Goal: Entertainment & Leisure: Consume media (video, audio)

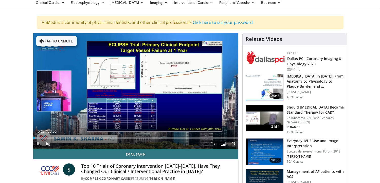
scroll to position [21, 0]
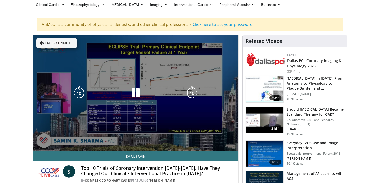
click at [197, 90] on icon "Video Player" at bounding box center [192, 93] width 14 height 14
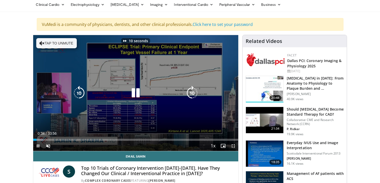
click at [194, 92] on icon "Video Player" at bounding box center [192, 93] width 14 height 14
click at [199, 93] on icon "Video Player" at bounding box center [192, 93] width 14 height 14
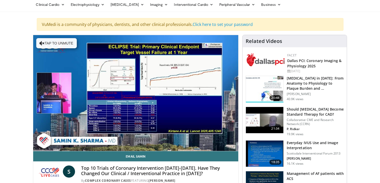
click at [193, 99] on icon "Video Player" at bounding box center [192, 93] width 14 height 14
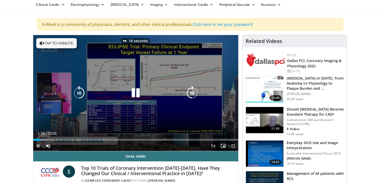
click at [195, 92] on icon "Video Player" at bounding box center [192, 93] width 14 height 14
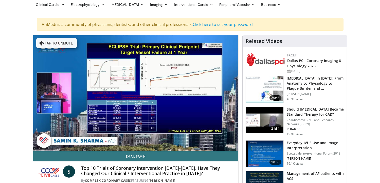
click at [195, 98] on icon "Video Player" at bounding box center [192, 93] width 14 height 14
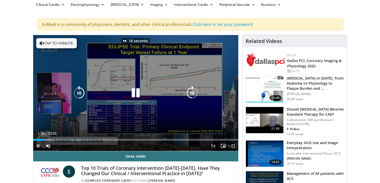
click at [195, 93] on icon "Video Player" at bounding box center [192, 93] width 14 height 14
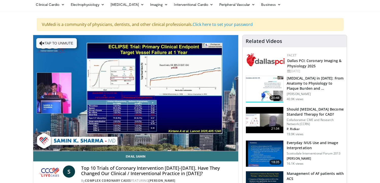
click at [195, 90] on icon "Video Player" at bounding box center [192, 93] width 14 height 14
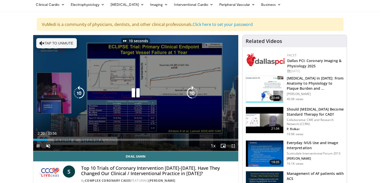
click at [194, 91] on icon "Video Player" at bounding box center [192, 93] width 14 height 14
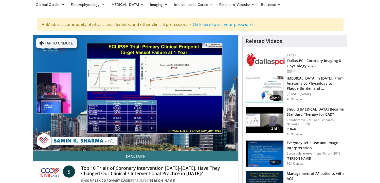
click at [193, 89] on icon "Video Player" at bounding box center [192, 93] width 14 height 14
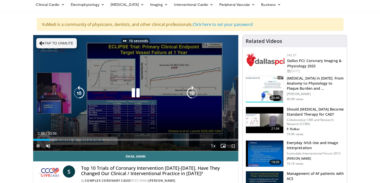
click at [192, 94] on icon "Video Player" at bounding box center [192, 93] width 14 height 14
click at [194, 93] on icon "Video Player" at bounding box center [192, 93] width 14 height 14
click at [194, 91] on icon "Video Player" at bounding box center [192, 93] width 14 height 14
click at [193, 94] on icon "Video Player" at bounding box center [192, 93] width 14 height 14
click at [192, 91] on icon "Video Player" at bounding box center [192, 93] width 14 height 14
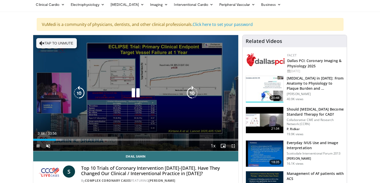
click at [194, 94] on icon "Video Player" at bounding box center [192, 93] width 14 height 14
click at [195, 91] on icon "Video Player" at bounding box center [192, 93] width 14 height 14
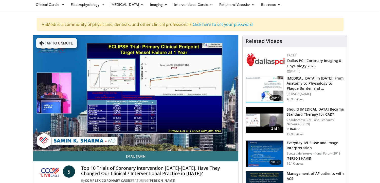
click at [194, 93] on icon "Video Player" at bounding box center [192, 93] width 14 height 14
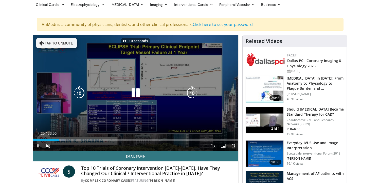
click at [195, 91] on icon "Video Player" at bounding box center [192, 93] width 14 height 14
click at [194, 94] on icon "Video Player" at bounding box center [192, 93] width 14 height 14
click at [194, 91] on icon "Video Player" at bounding box center [192, 93] width 14 height 14
click at [194, 90] on icon "Video Player" at bounding box center [192, 93] width 14 height 14
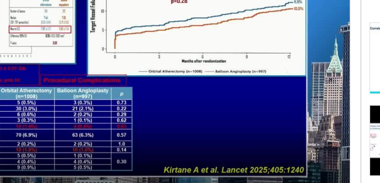
scroll to position [31, 0]
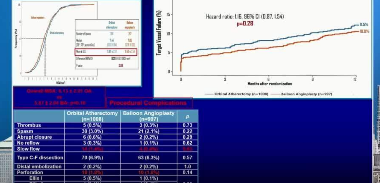
click at [178, 62] on div "30 seconds Tap to unmute" at bounding box center [135, 83] width 205 height 116
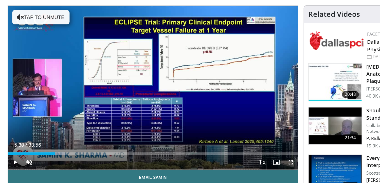
click at [203, 64] on div "30 seconds Tap to unmute" at bounding box center [135, 83] width 205 height 116
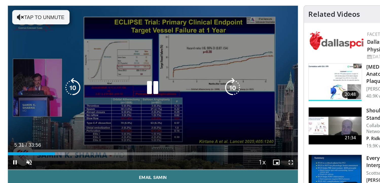
click at [194, 81] on icon "Video Player" at bounding box center [192, 83] width 14 height 14
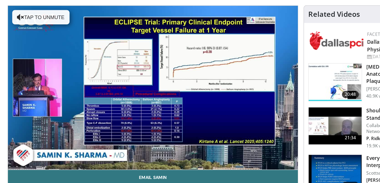
click at [193, 81] on icon "Video Player" at bounding box center [192, 83] width 14 height 14
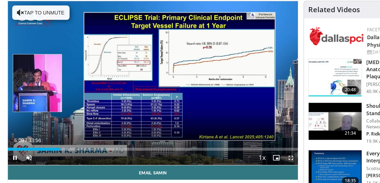
scroll to position [31, 0]
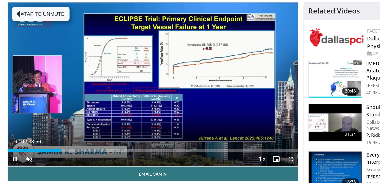
click at [190, 70] on div "10 seconds Tap to unmute" at bounding box center [135, 83] width 205 height 116
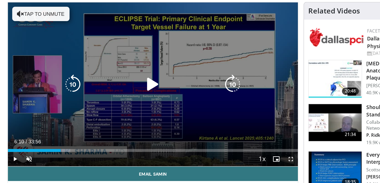
click at [195, 85] on icon "Video Player" at bounding box center [192, 82] width 14 height 14
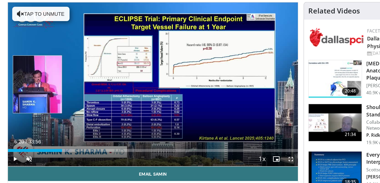
click at [196, 74] on div "10 seconds Tap to unmute" at bounding box center [135, 83] width 205 height 116
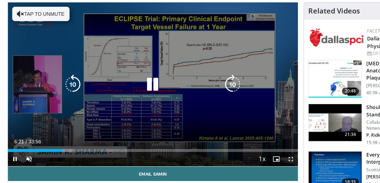
click at [195, 81] on icon "Video Player" at bounding box center [192, 82] width 14 height 14
click at [192, 81] on icon "Video Player" at bounding box center [192, 82] width 14 height 14
click at [193, 81] on icon "Video Player" at bounding box center [192, 82] width 14 height 14
click at [194, 81] on icon "Video Player" at bounding box center [192, 82] width 14 height 14
click at [194, 82] on icon "Video Player" at bounding box center [192, 82] width 14 height 14
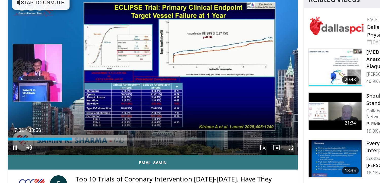
click at [194, 81] on icon "Video Player" at bounding box center [192, 82] width 14 height 14
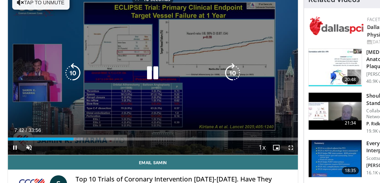
click at [193, 82] on icon "Video Player" at bounding box center [192, 82] width 14 height 14
click at [194, 82] on icon "Video Player" at bounding box center [192, 82] width 14 height 14
click at [194, 81] on icon "Video Player" at bounding box center [192, 82] width 14 height 14
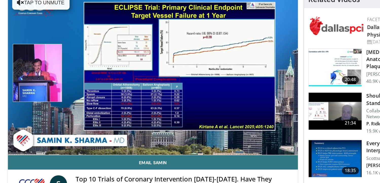
click at [184, 81] on div "Video Player" at bounding box center [135, 82] width 123 height 10
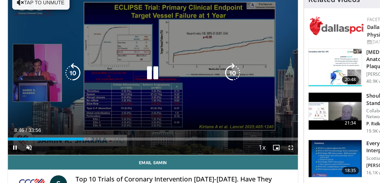
click at [195, 82] on icon "Video Player" at bounding box center [192, 82] width 14 height 14
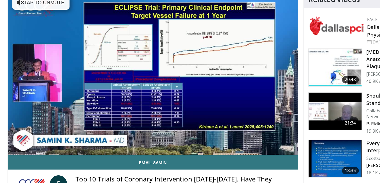
click at [193, 86] on icon "Video Player" at bounding box center [192, 82] width 14 height 14
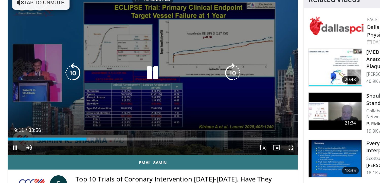
click at [195, 81] on icon "Video Player" at bounding box center [192, 82] width 14 height 14
click at [193, 82] on icon "Video Player" at bounding box center [192, 82] width 14 height 14
click at [195, 80] on icon "Video Player" at bounding box center [192, 82] width 14 height 14
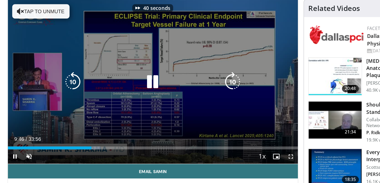
click at [194, 79] on icon "Video Player" at bounding box center [192, 82] width 14 height 14
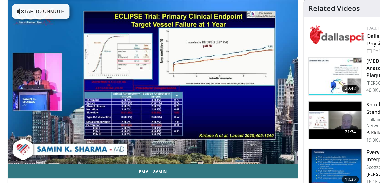
click at [191, 76] on icon "Video Player" at bounding box center [192, 82] width 14 height 14
click at [199, 66] on div "10 seconds Tap to unmute" at bounding box center [135, 83] width 205 height 116
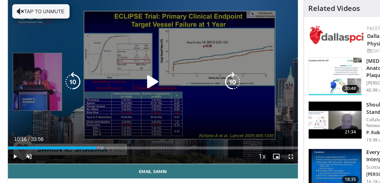
click at [194, 82] on icon "Video Player" at bounding box center [192, 82] width 14 height 14
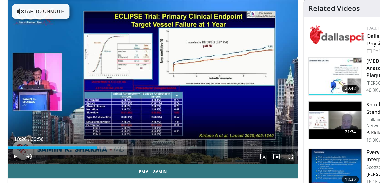
click at [194, 81] on icon "Video Player" at bounding box center [192, 82] width 14 height 14
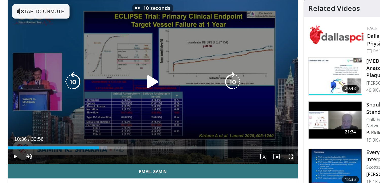
click at [195, 81] on icon "Video Player" at bounding box center [192, 82] width 14 height 14
click at [193, 83] on icon "Video Player" at bounding box center [192, 82] width 14 height 14
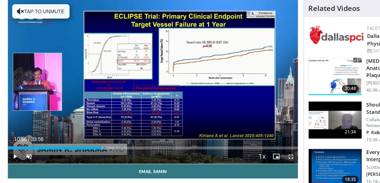
click at [195, 78] on icon "Video Player" at bounding box center [192, 82] width 14 height 14
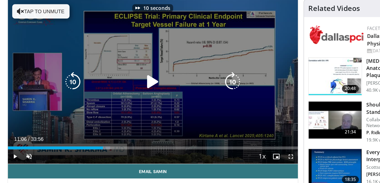
click at [195, 80] on icon "Video Player" at bounding box center [192, 82] width 14 height 14
click at [194, 82] on icon "Video Player" at bounding box center [192, 82] width 14 height 14
click at [195, 82] on icon "Video Player" at bounding box center [192, 82] width 14 height 14
click at [194, 83] on icon "Video Player" at bounding box center [192, 82] width 14 height 14
click at [194, 81] on icon "Video Player" at bounding box center [192, 82] width 14 height 14
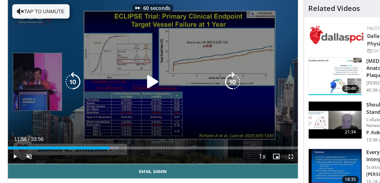
click at [193, 81] on icon "Video Player" at bounding box center [192, 82] width 14 height 14
click at [193, 82] on icon "Video Player" at bounding box center [192, 82] width 14 height 14
click at [192, 80] on icon "Video Player" at bounding box center [192, 82] width 14 height 14
click at [194, 82] on icon "Video Player" at bounding box center [192, 82] width 14 height 14
click at [192, 81] on icon "Video Player" at bounding box center [192, 82] width 14 height 14
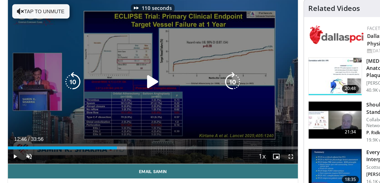
click at [193, 81] on icon "Video Player" at bounding box center [192, 82] width 14 height 14
click at [194, 81] on icon "Video Player" at bounding box center [192, 82] width 14 height 14
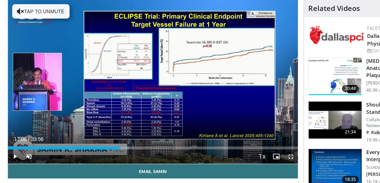
click at [188, 81] on icon "Video Player" at bounding box center [192, 82] width 14 height 14
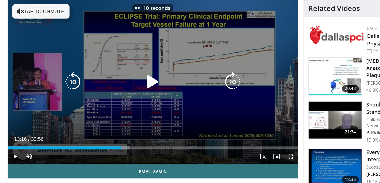
click at [193, 82] on icon "Video Player" at bounding box center [192, 82] width 14 height 14
click at [194, 80] on icon "Video Player" at bounding box center [192, 82] width 14 height 14
click at [193, 81] on icon "Video Player" at bounding box center [192, 82] width 14 height 14
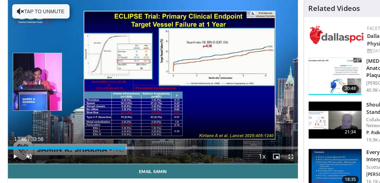
click at [196, 68] on div "20 seconds Tap to unmute" at bounding box center [135, 83] width 205 height 116
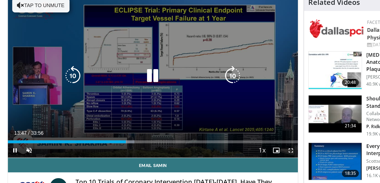
click at [195, 81] on icon "Video Player" at bounding box center [192, 82] width 14 height 14
click at [194, 81] on icon "Video Player" at bounding box center [192, 82] width 14 height 14
click at [194, 80] on icon "Video Player" at bounding box center [192, 82] width 14 height 14
click at [193, 80] on icon "Video Player" at bounding box center [192, 82] width 14 height 14
click at [193, 83] on icon "Video Player" at bounding box center [192, 82] width 14 height 14
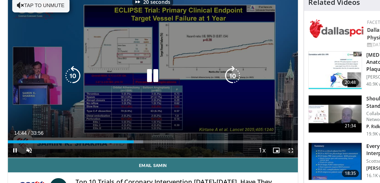
click at [194, 81] on icon "Video Player" at bounding box center [192, 82] width 14 height 14
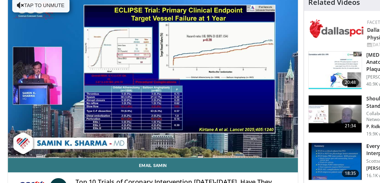
click at [184, 82] on div "Video Player" at bounding box center [135, 82] width 123 height 10
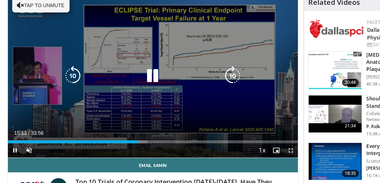
click at [196, 78] on icon "Video Player" at bounding box center [192, 82] width 14 height 14
click at [193, 82] on icon "Video Player" at bounding box center [192, 82] width 14 height 14
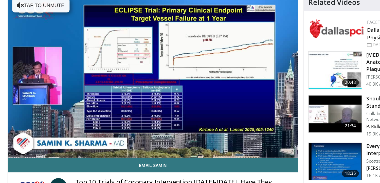
click at [193, 71] on div "10 seconds Tap to unmute" at bounding box center [135, 83] width 205 height 116
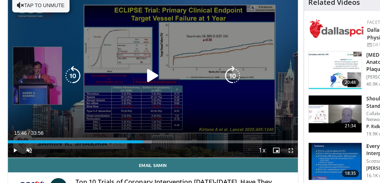
click at [194, 78] on icon "Video Player" at bounding box center [192, 82] width 14 height 14
click at [193, 80] on icon "Video Player" at bounding box center [192, 82] width 14 height 14
click at [194, 82] on icon "Video Player" at bounding box center [192, 82] width 14 height 14
click at [193, 79] on icon "Video Player" at bounding box center [192, 82] width 14 height 14
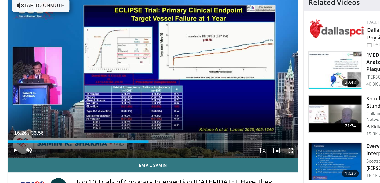
click at [197, 68] on div "40 seconds Tap to unmute" at bounding box center [135, 83] width 205 height 116
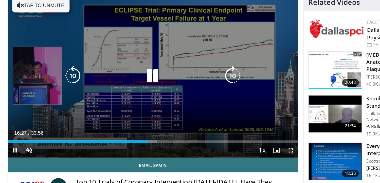
click at [195, 80] on icon "Video Player" at bounding box center [192, 82] width 14 height 14
click at [194, 82] on icon "Video Player" at bounding box center [192, 82] width 14 height 14
click at [194, 81] on icon "Video Player" at bounding box center [192, 82] width 14 height 14
click at [195, 78] on icon "Video Player" at bounding box center [192, 82] width 14 height 14
click at [194, 83] on icon "Video Player" at bounding box center [192, 82] width 14 height 14
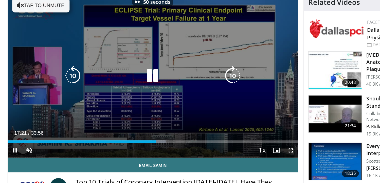
click at [194, 81] on icon "Video Player" at bounding box center [192, 82] width 14 height 14
